Goal: Book appointment/travel/reservation

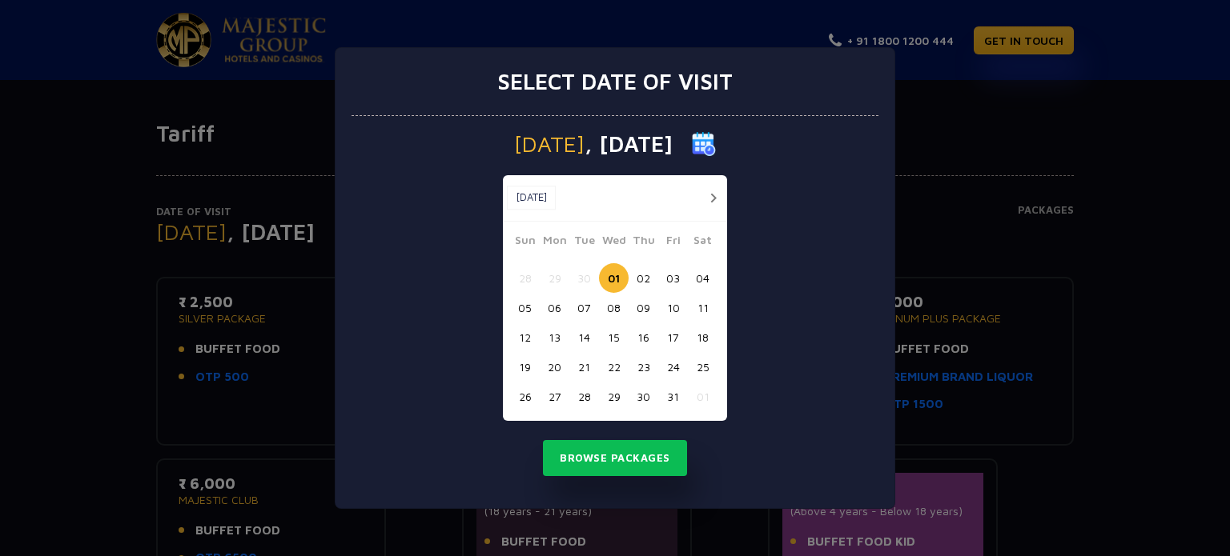
click at [668, 279] on button "03" at bounding box center [673, 278] width 30 height 30
click at [628, 467] on button "Browse Packages" at bounding box center [615, 458] width 144 height 37
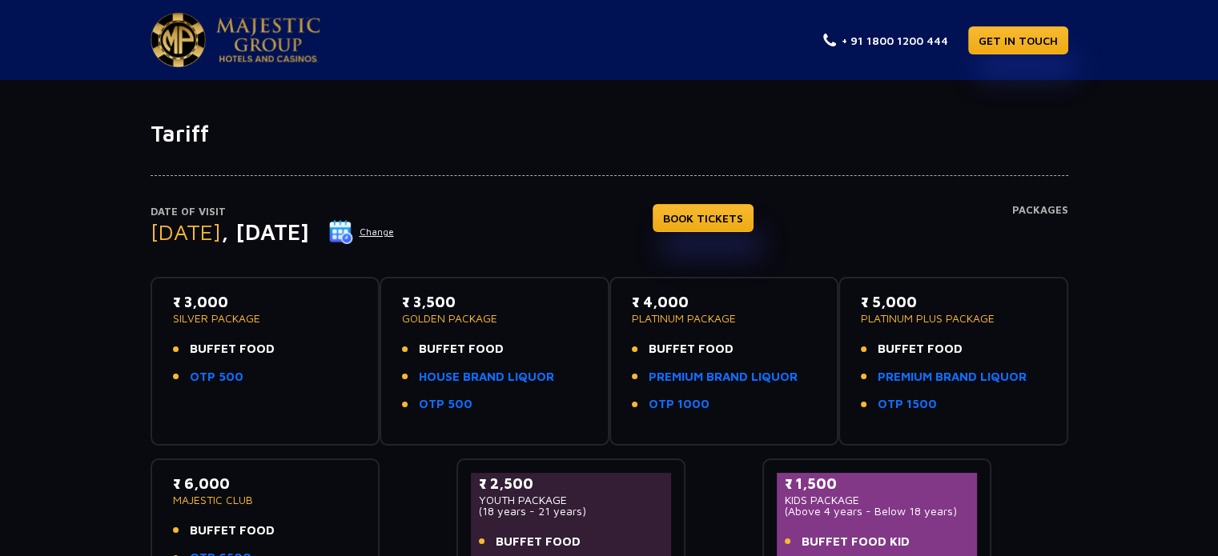
click at [231, 348] on span "BUFFET FOOD" at bounding box center [232, 349] width 85 height 18
click at [682, 315] on p "PLATINUM PACKAGE" at bounding box center [724, 318] width 185 height 11
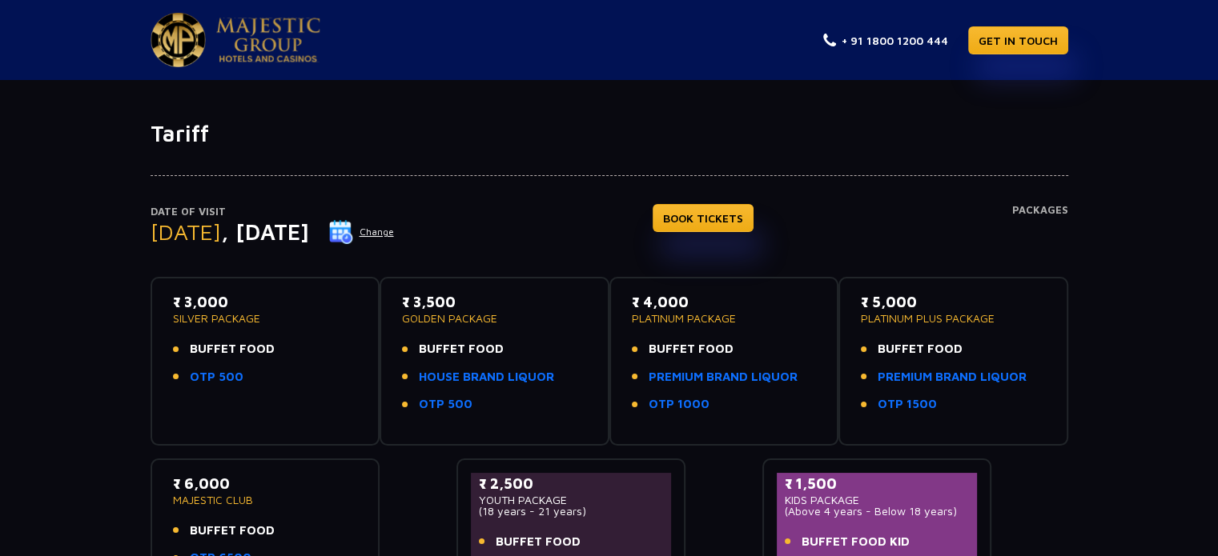
click at [894, 309] on p "₹ 5,000" at bounding box center [953, 302] width 185 height 22
click at [903, 345] on span "BUFFET FOOD" at bounding box center [920, 349] width 85 height 18
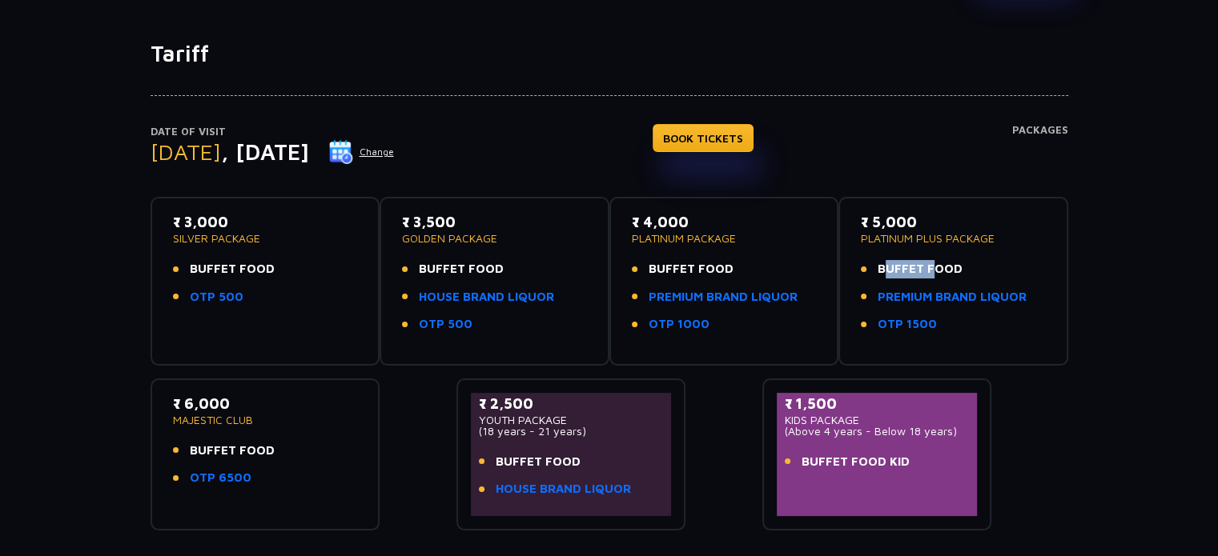
scroll to position [160, 0]
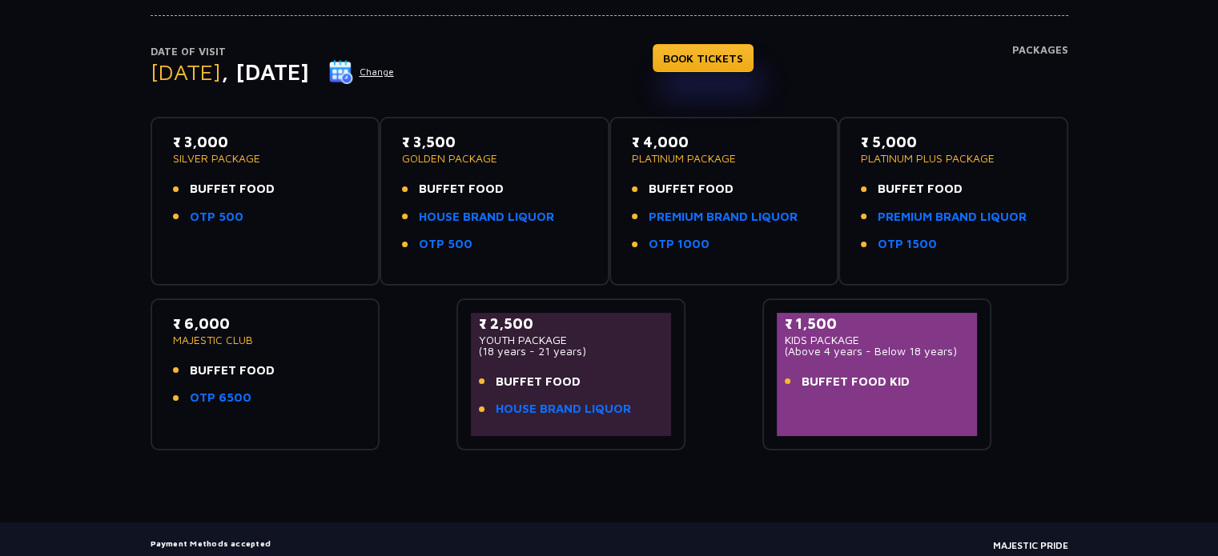
click at [206, 319] on p "₹ 6,000" at bounding box center [265, 324] width 185 height 22
drag, startPoint x: 480, startPoint y: 350, endPoint x: 583, endPoint y: 352, distance: 102.5
click at [583, 352] on p "(18 years - 21 years)" at bounding box center [571, 351] width 185 height 11
click at [818, 339] on p "KIDS PACKAGE" at bounding box center [877, 340] width 185 height 11
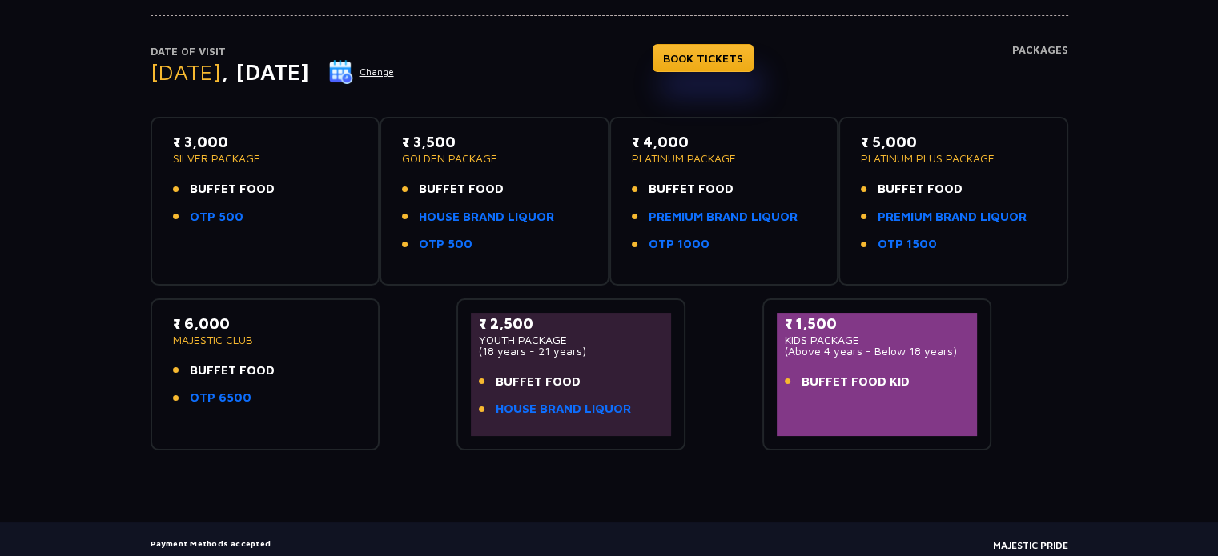
drag, startPoint x: 781, startPoint y: 386, endPoint x: 910, endPoint y: 388, distance: 128.1
click at [910, 388] on div "₹ 1,500 KIDS PACKAGE (Above 4 years - Below 18 years) BUFFET FOOD KID" at bounding box center [877, 374] width 201 height 123
click at [749, 387] on div "₹ 3,000 SILVER PACKAGE BUFFET FOOD OTP 500 ₹ 3,500 GOLDEN PACKAGE BUFFET FOOD H…" at bounding box center [610, 277] width 918 height 347
